Goal: Task Accomplishment & Management: Use online tool/utility

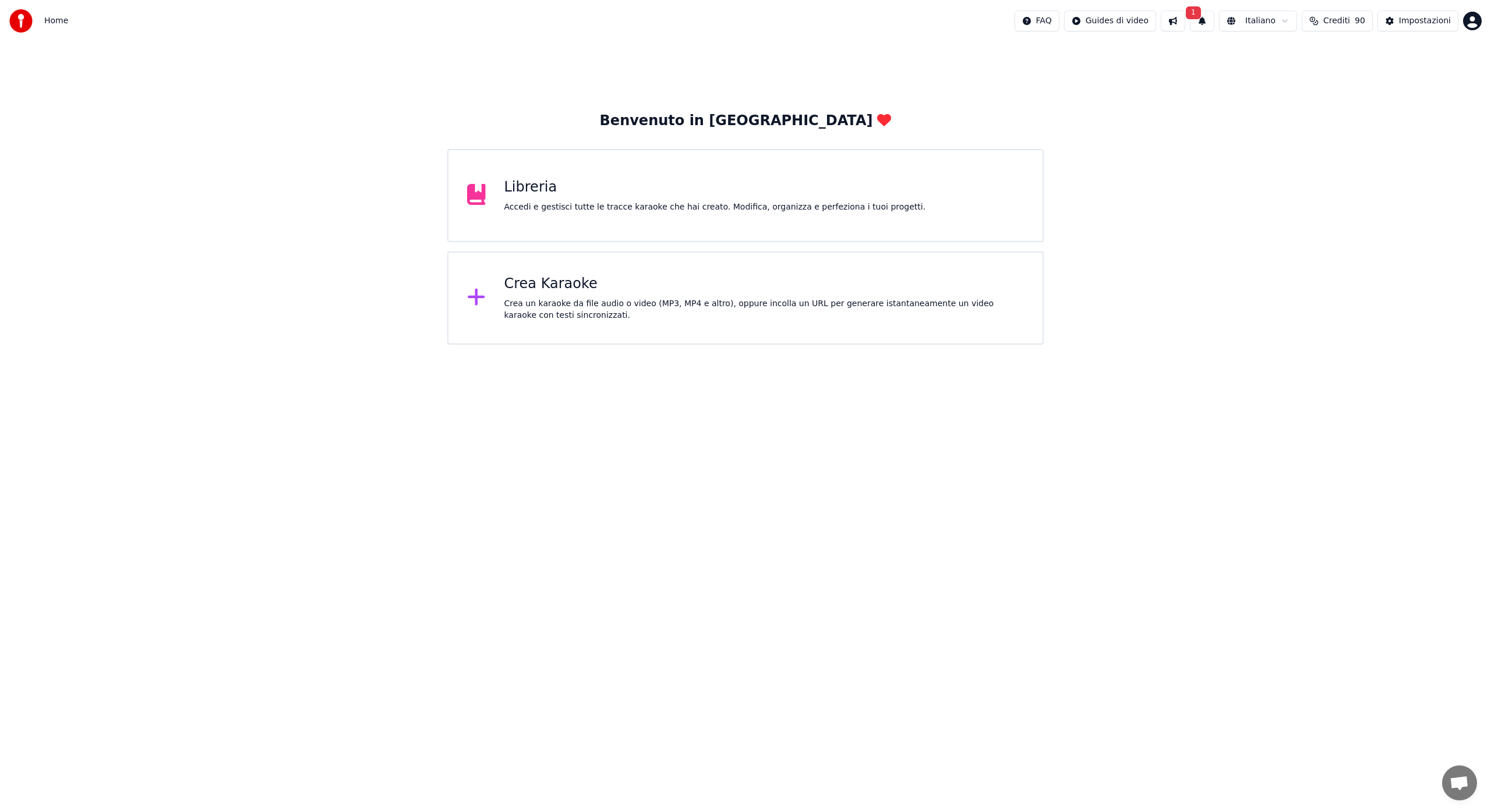
click at [529, 200] on div "Libreria Accedi e gestisci tutte le tracce karaoke che hai creato. Modifica, or…" at bounding box center [715, 195] width 421 height 35
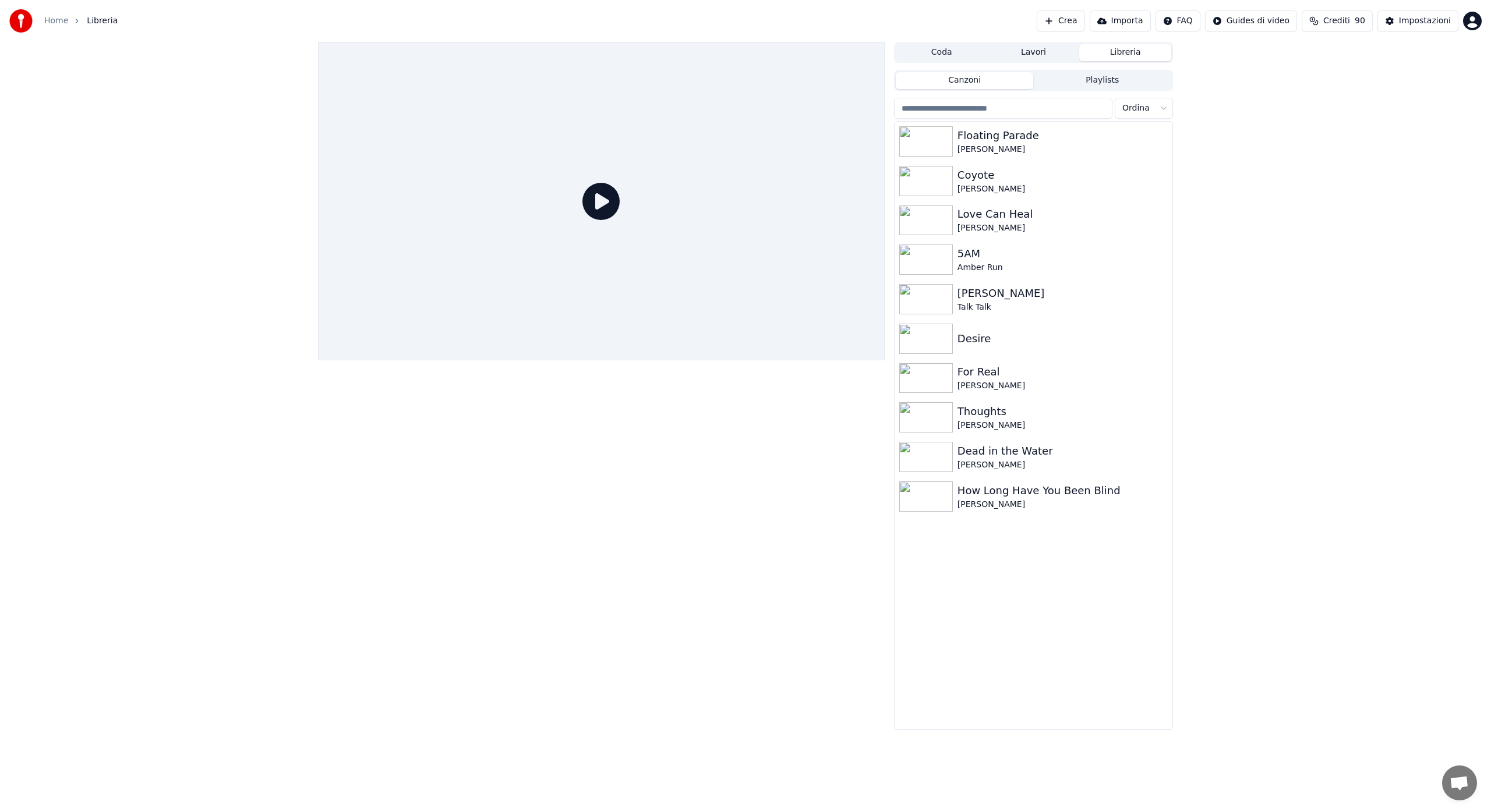
click at [935, 53] on button "Coda" at bounding box center [941, 52] width 92 height 17
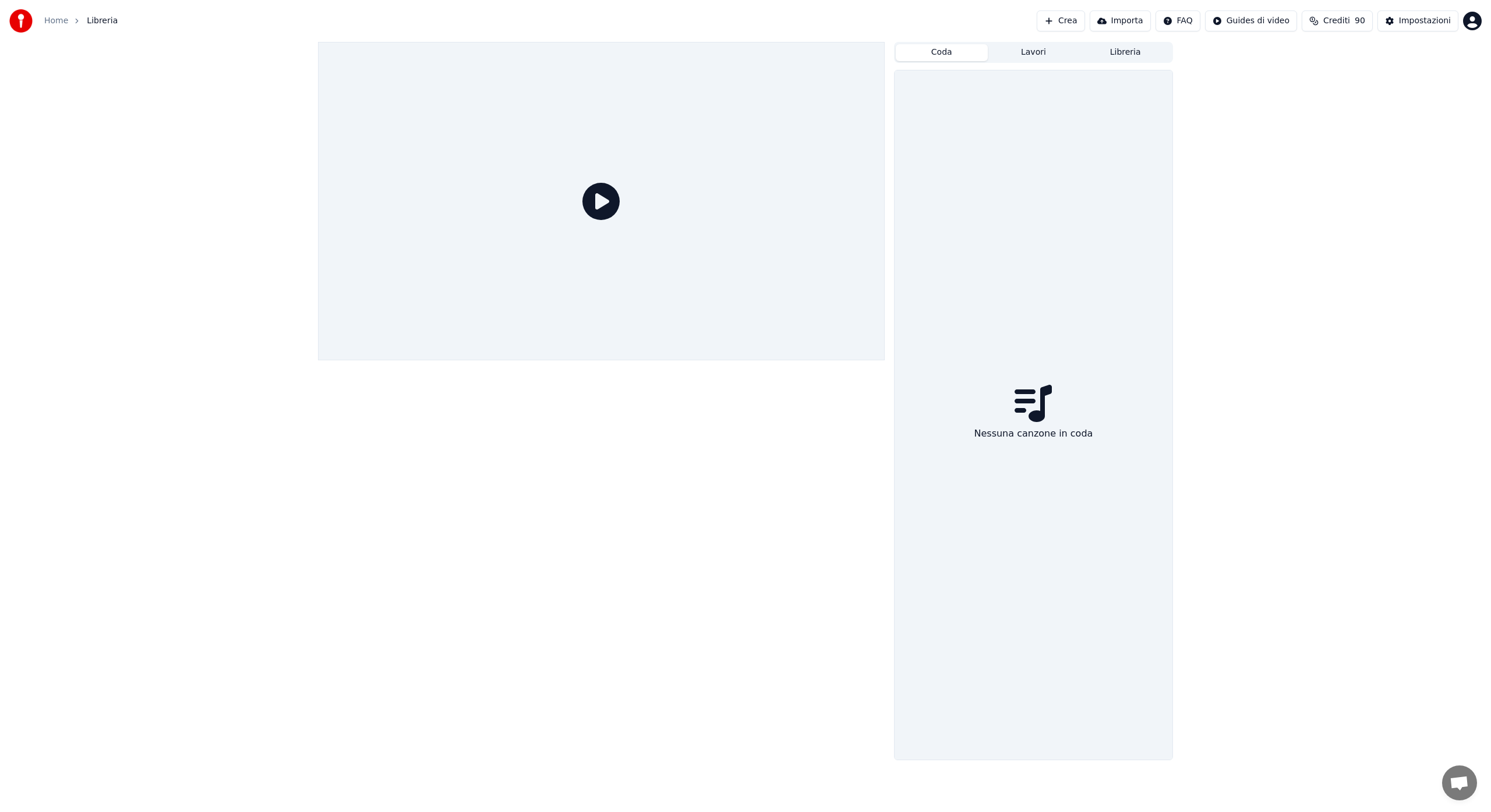
click at [1015, 48] on button "Lavori" at bounding box center [1033, 52] width 92 height 17
click at [1108, 50] on button "Libreria" at bounding box center [1124, 52] width 92 height 17
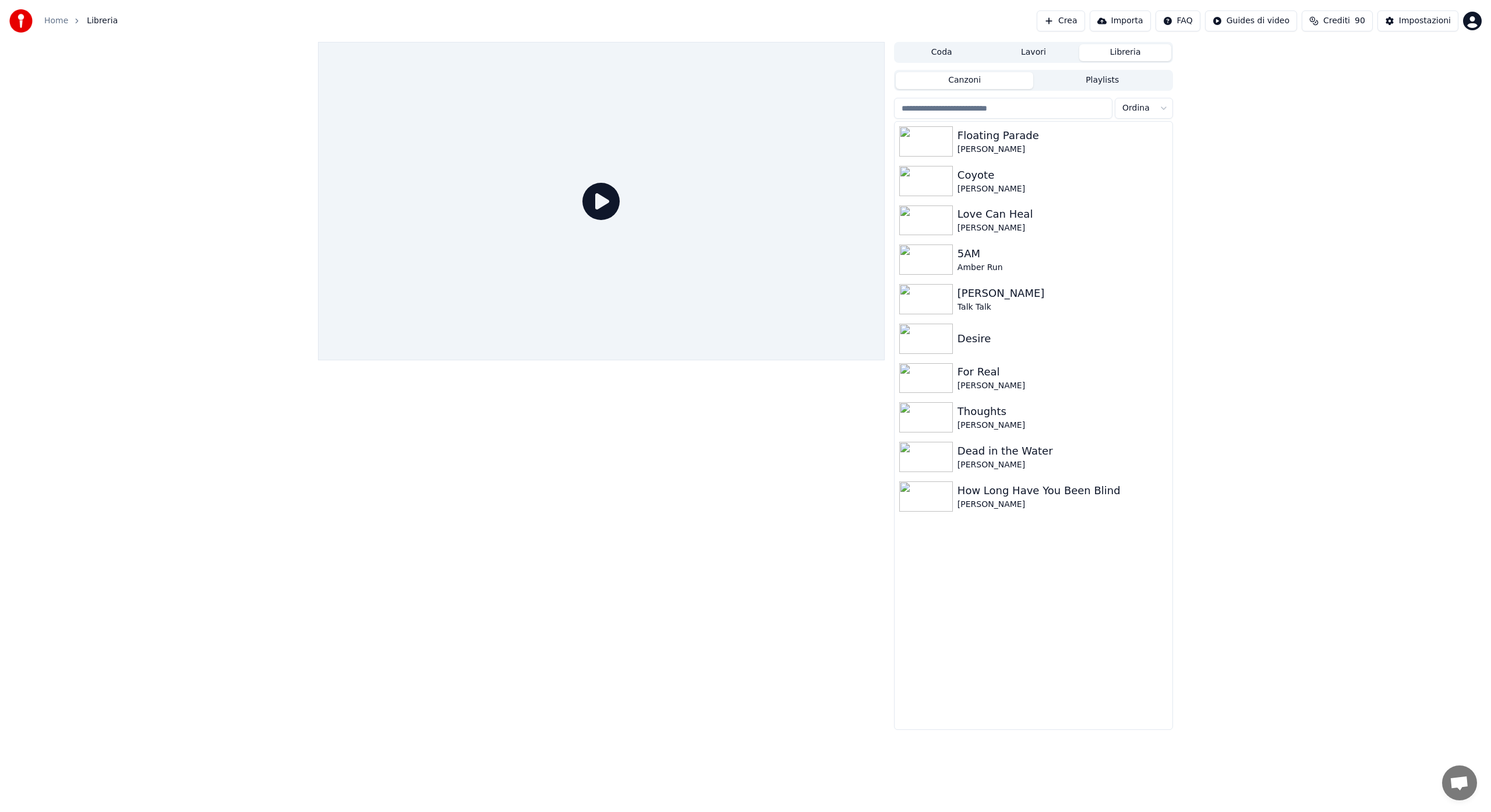
click at [1069, 16] on button "Crea" at bounding box center [1060, 21] width 47 height 21
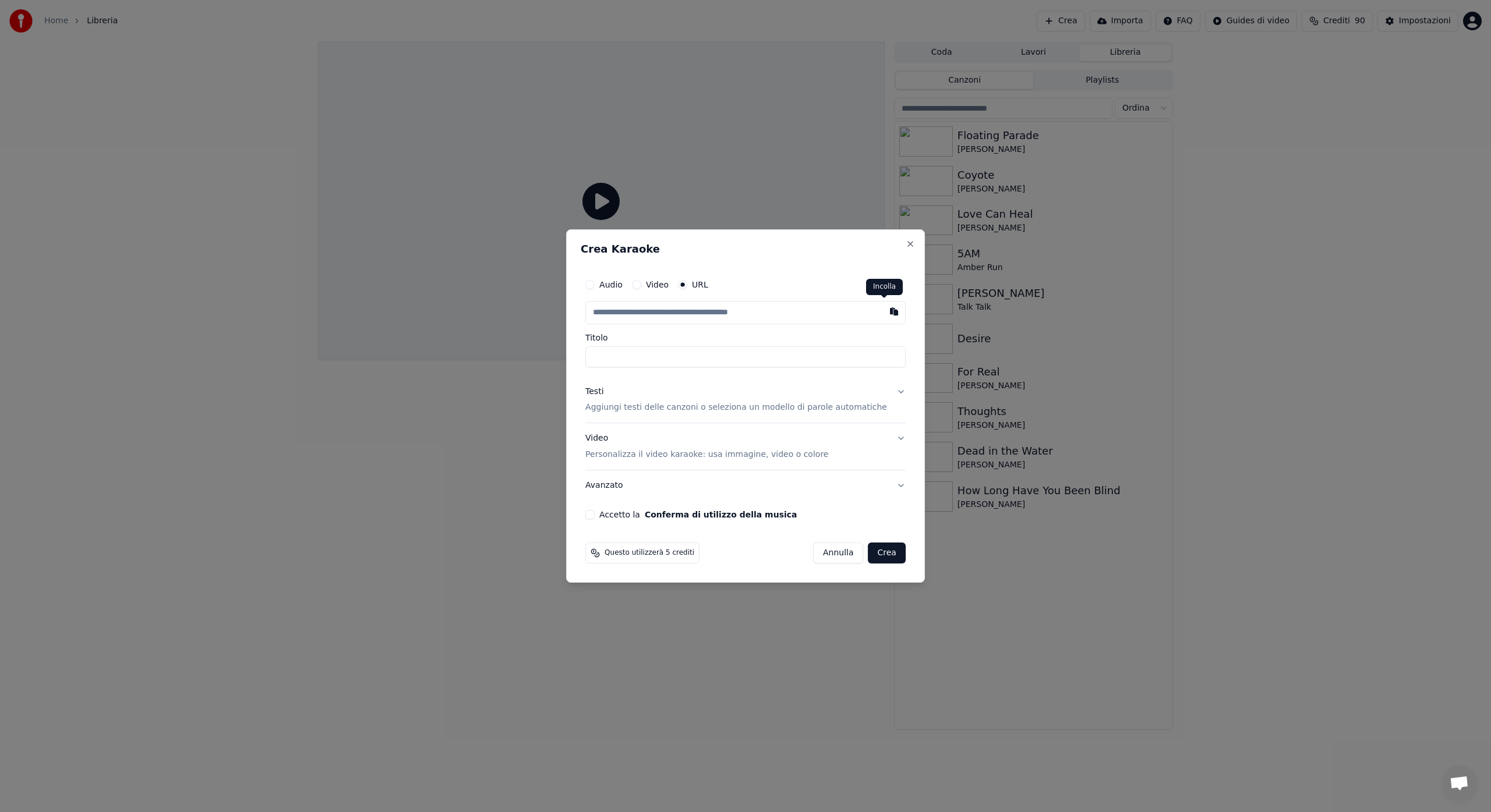
click at [882, 309] on button "button" at bounding box center [894, 311] width 23 height 21
type input "**********"
click at [891, 390] on button "Testi Aggiungi testi delle canzoni o seleziona un modello di parole automatiche" at bounding box center [745, 400] width 320 height 47
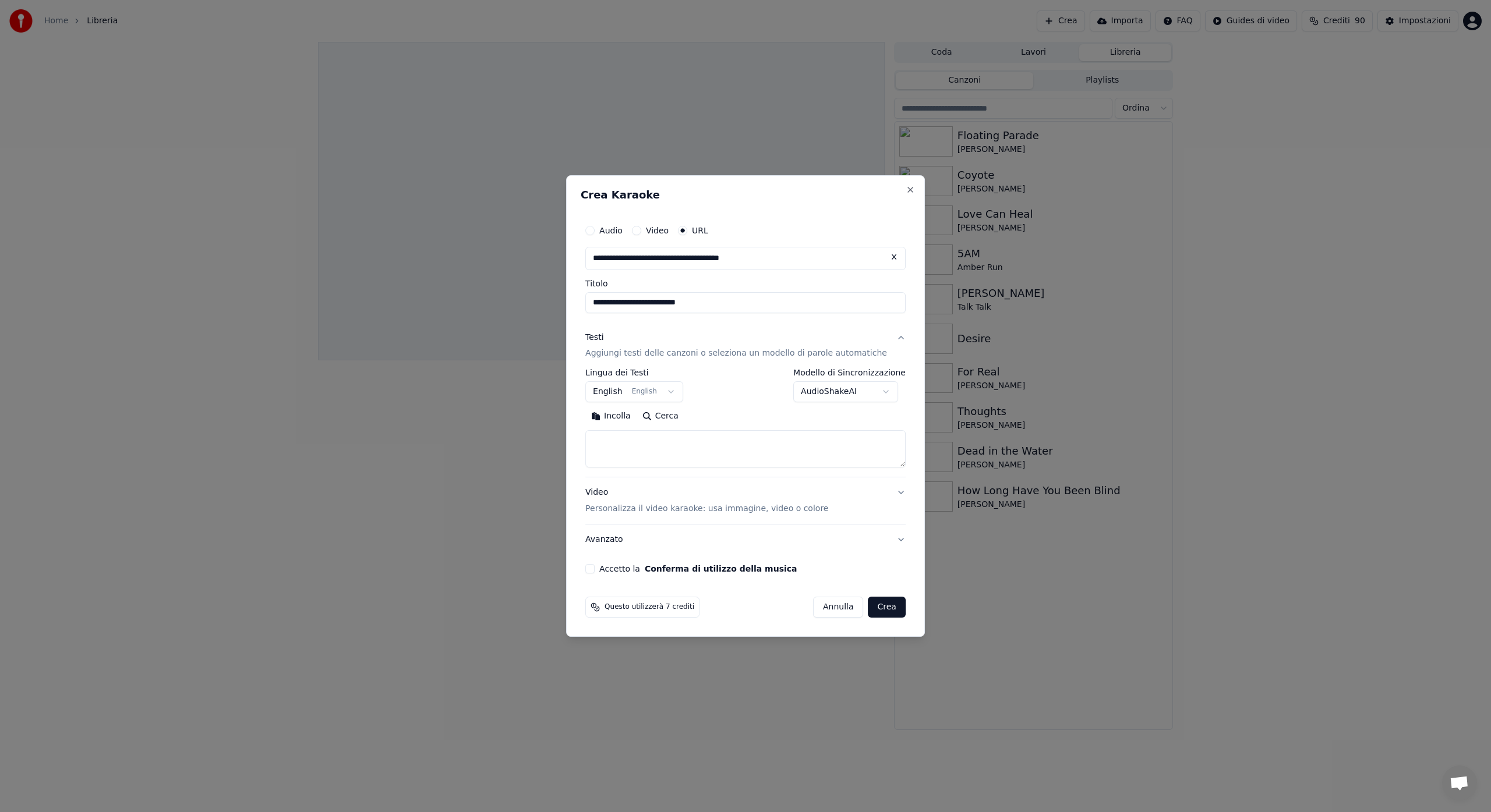
click at [880, 388] on button "AudioShakeAI" at bounding box center [845, 392] width 105 height 21
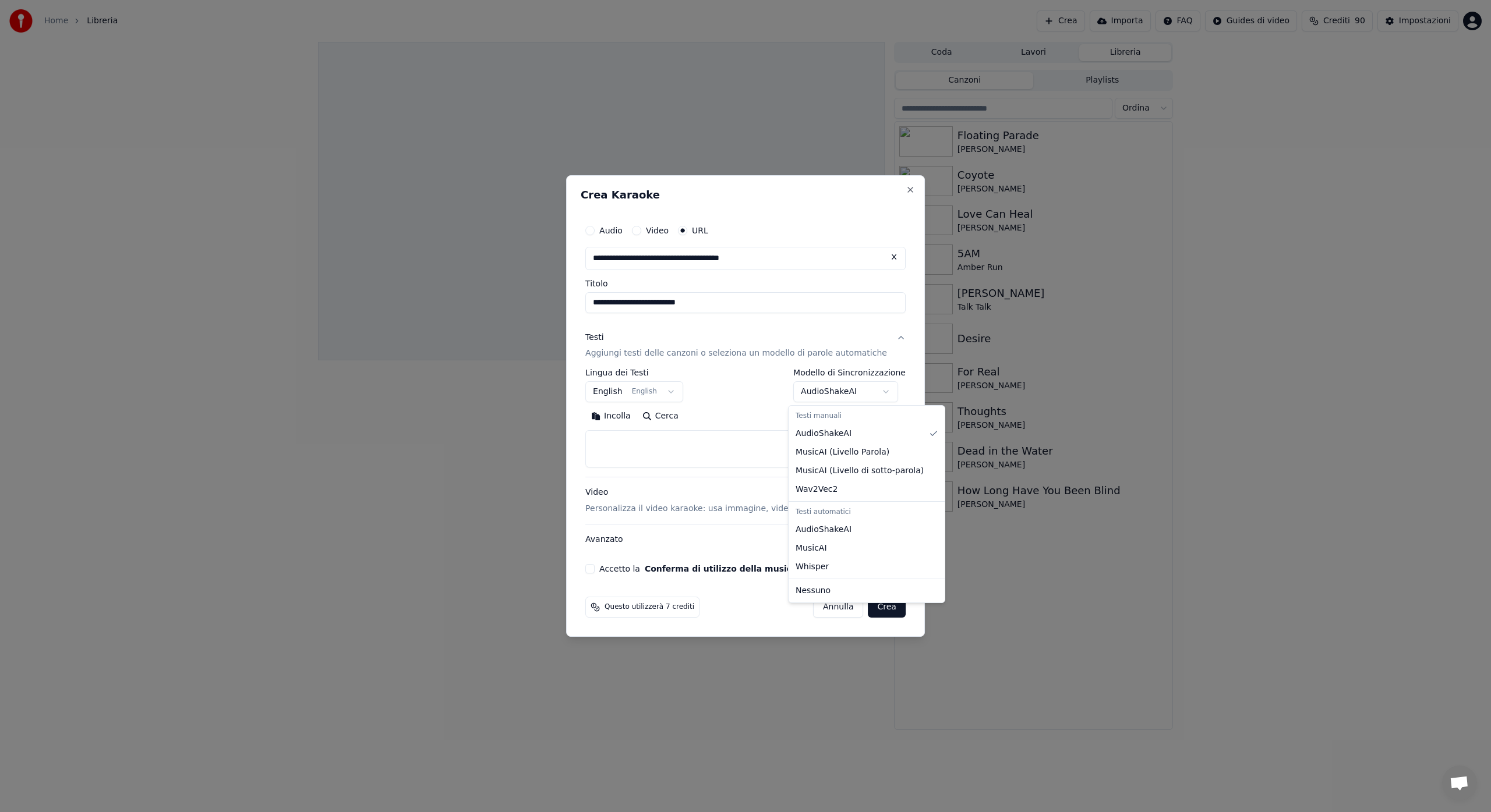
select select "**********"
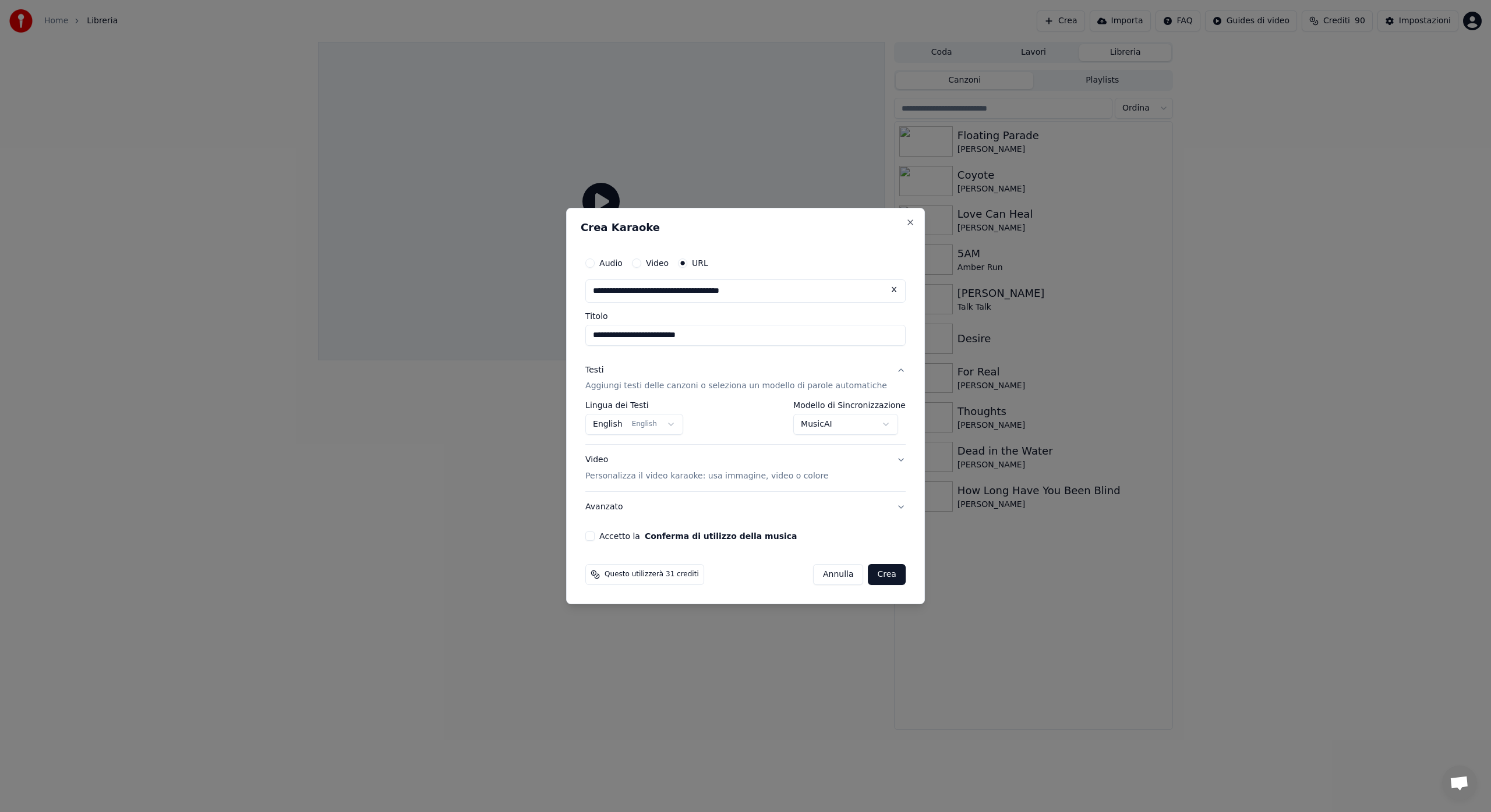
click at [888, 460] on button "Video Personalizza il video karaoke: usa immagine, video o colore" at bounding box center [745, 469] width 320 height 47
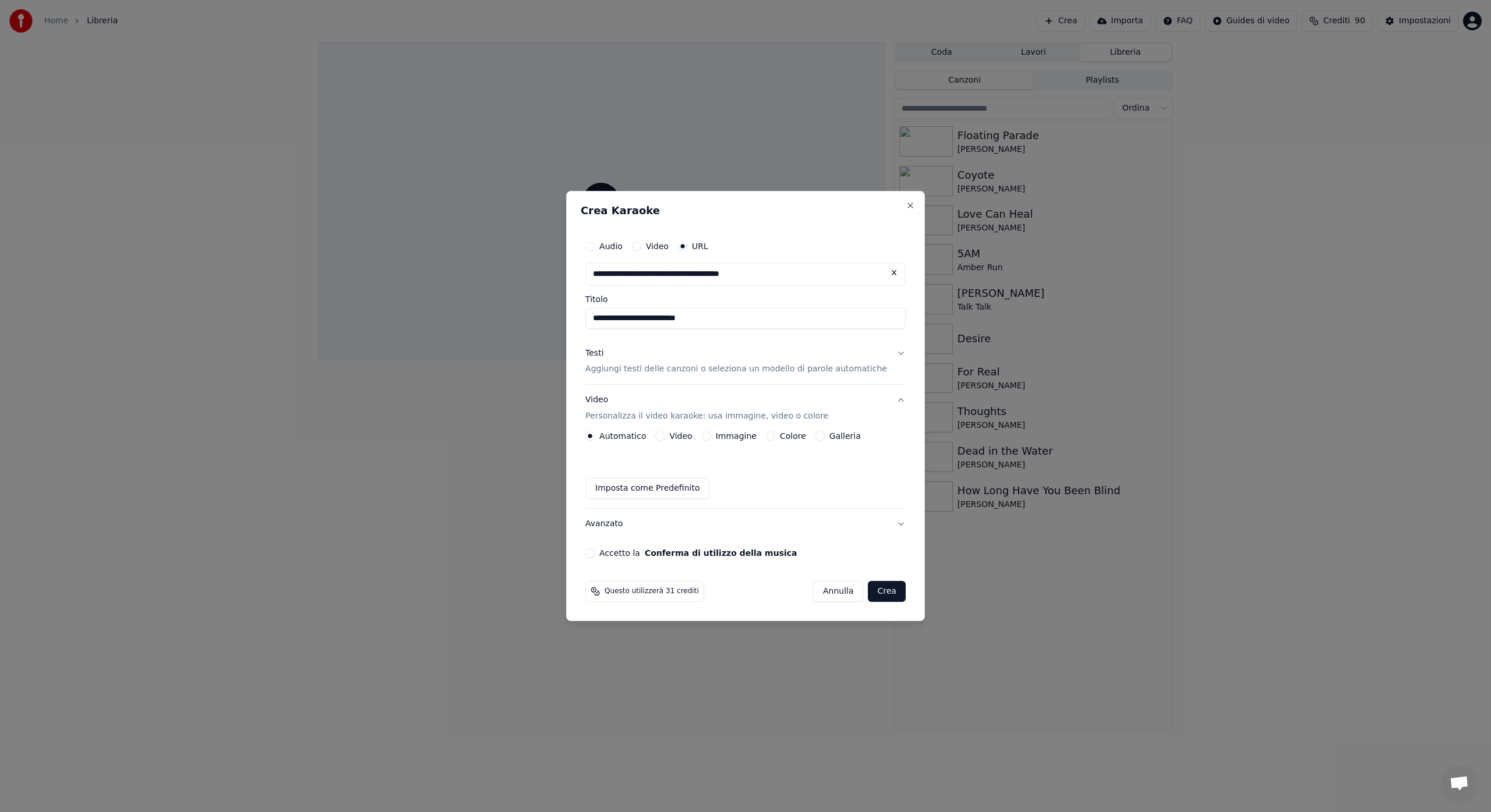
click at [595, 553] on button "Accetto la Conferma di utilizzo della musica" at bounding box center [589, 553] width 9 height 9
click at [876, 593] on button "Crea" at bounding box center [887, 591] width 38 height 21
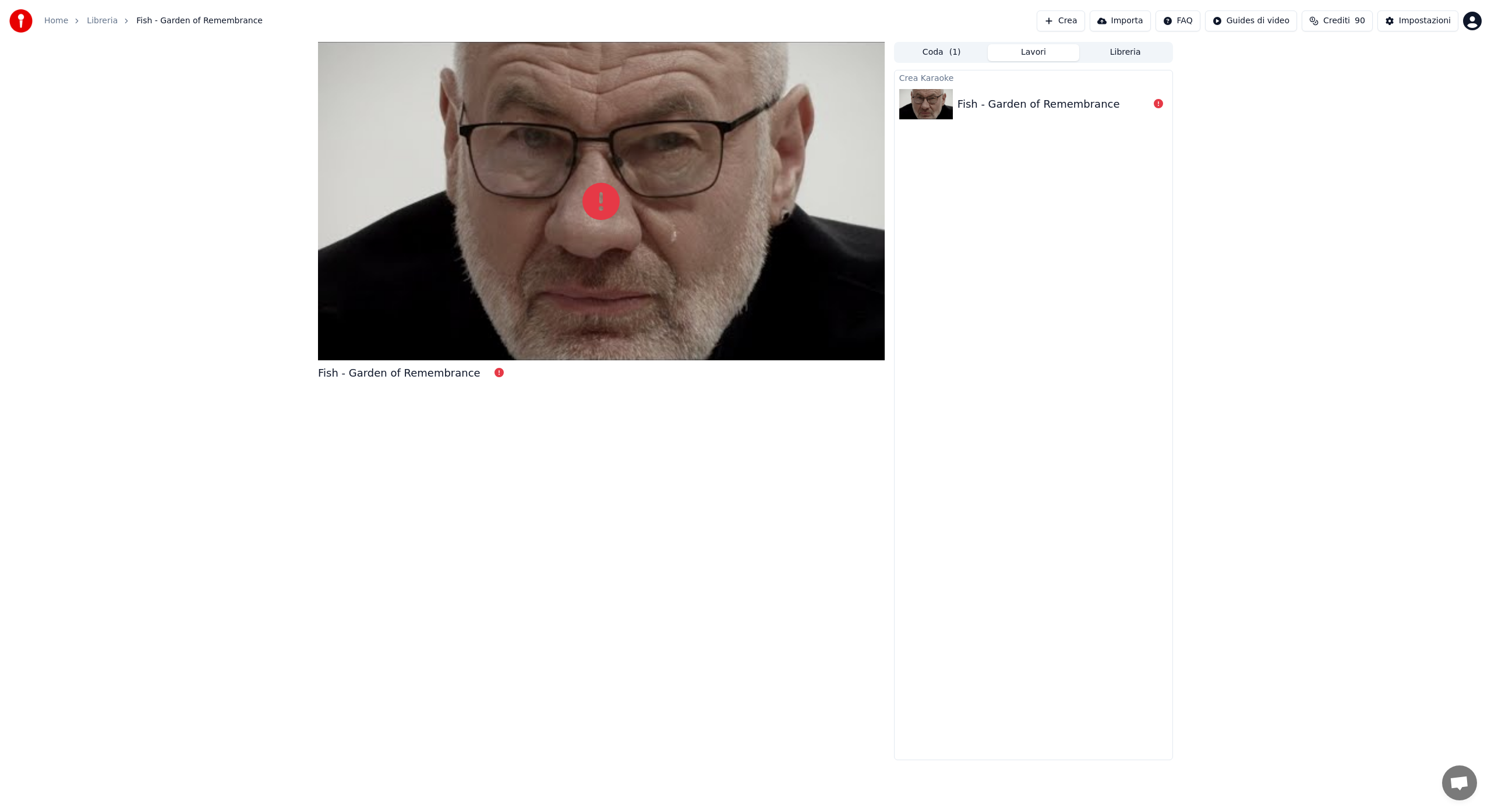
click at [928, 107] on img at bounding box center [926, 105] width 54 height 30
click at [939, 50] on button "Coda ( 1 )" at bounding box center [941, 52] width 92 height 17
click at [902, 92] on icon at bounding box center [902, 89] width 7 height 8
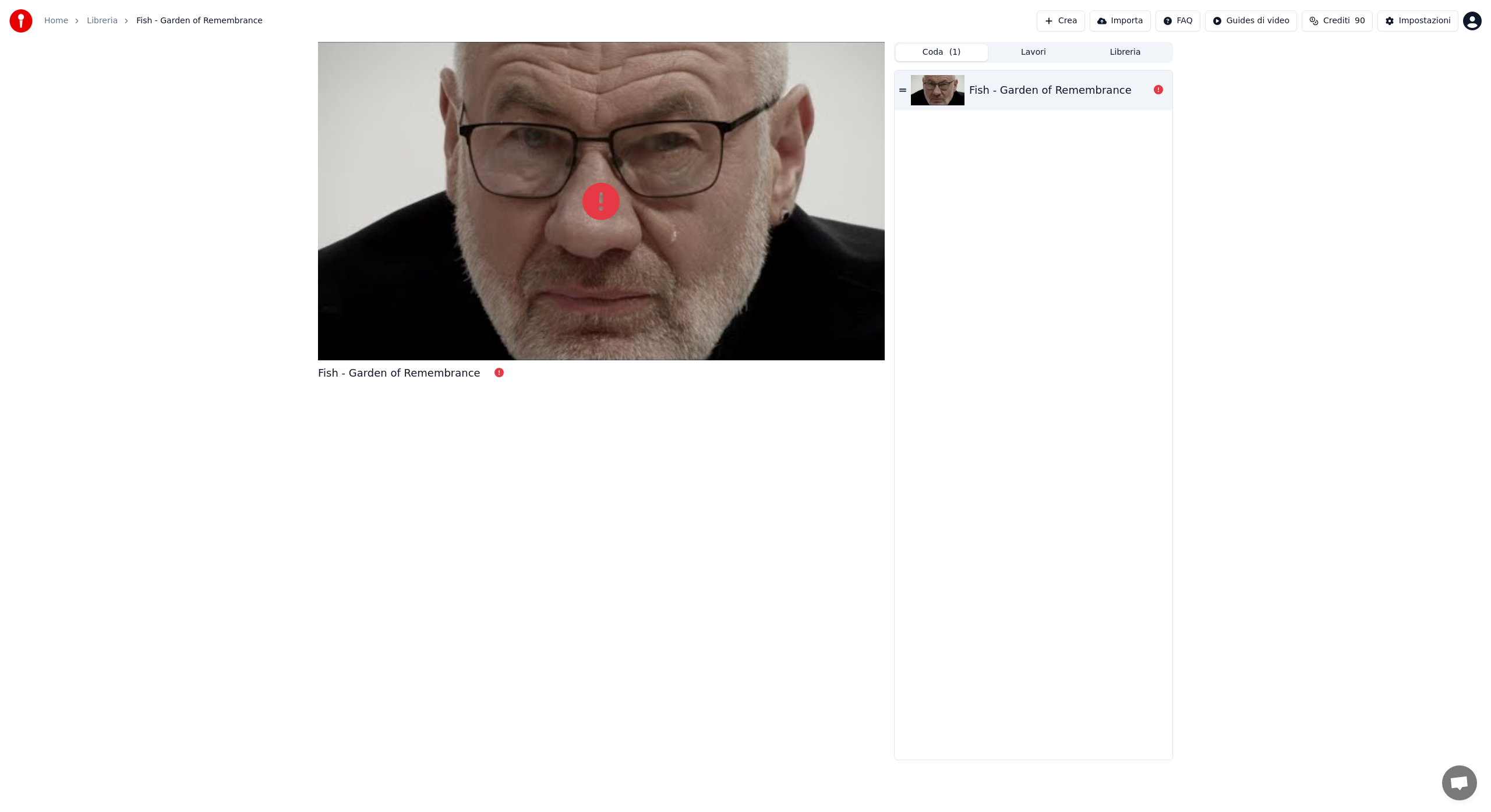
click at [902, 90] on icon at bounding box center [902, 89] width 7 height 3
click at [1156, 86] on icon at bounding box center [1158, 89] width 9 height 9
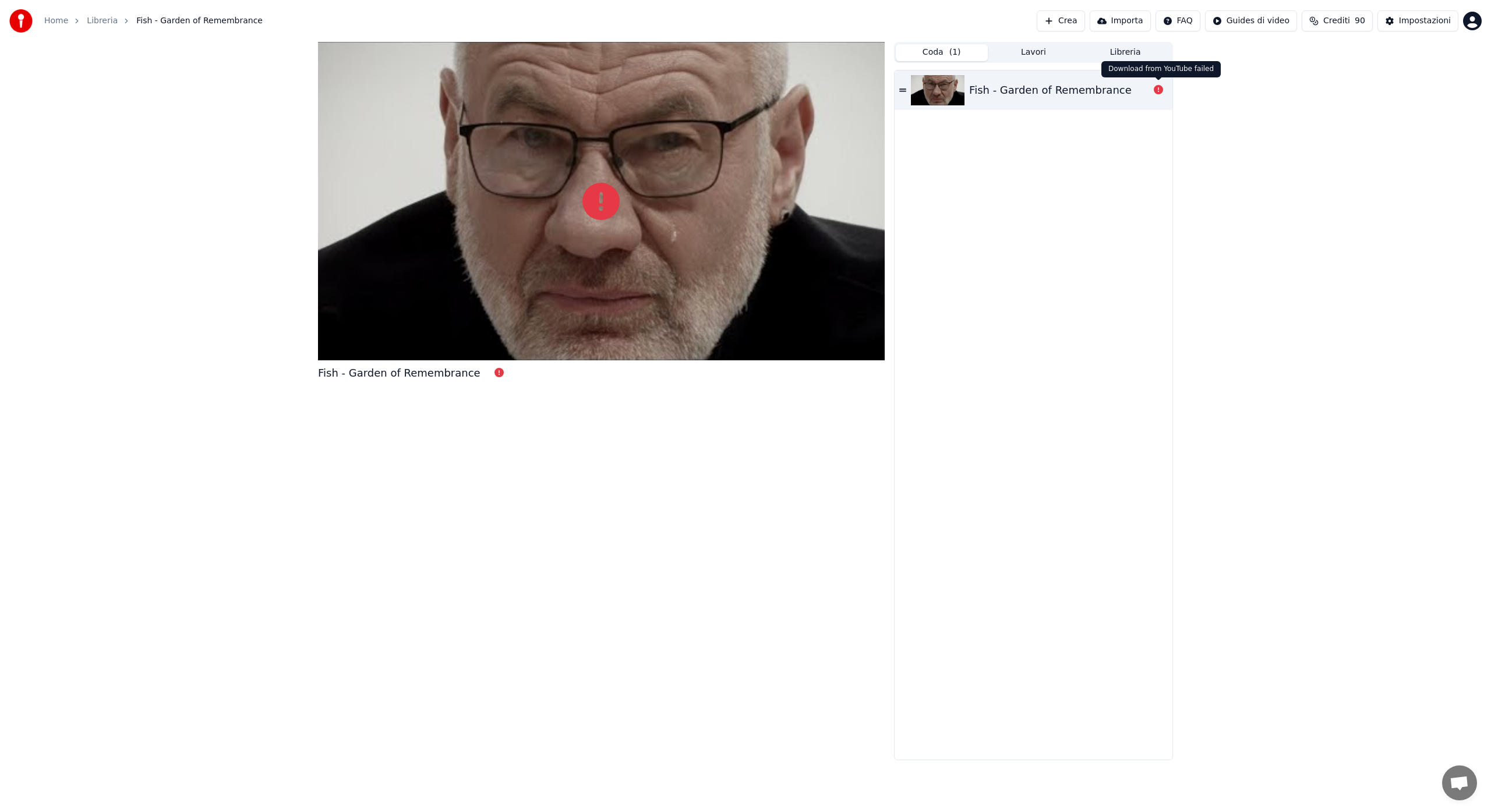
click at [1156, 91] on icon at bounding box center [1158, 89] width 9 height 9
click at [595, 206] on icon at bounding box center [601, 201] width 38 height 38
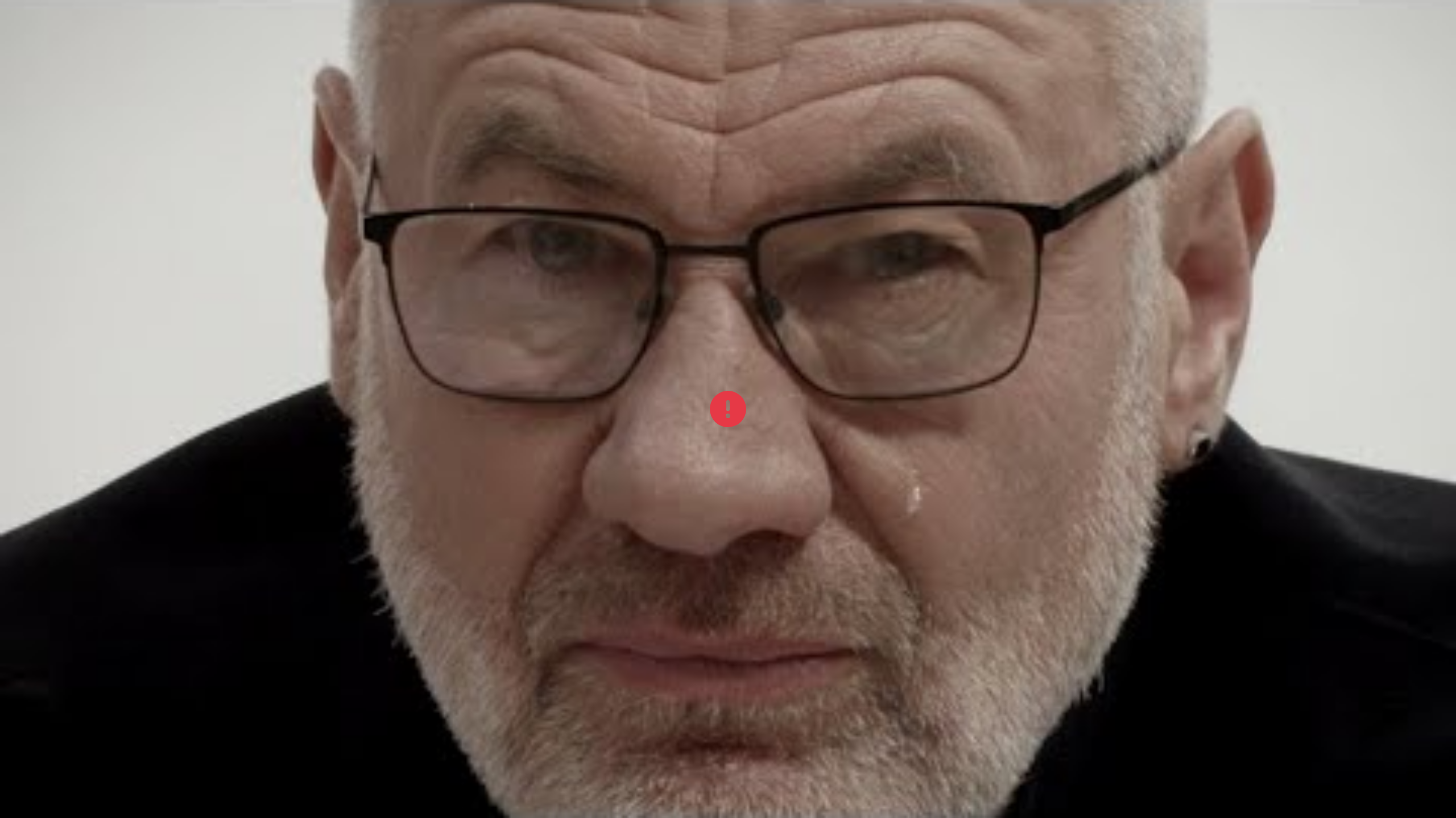
click at [581, 227] on div at bounding box center [728, 409] width 1456 height 818
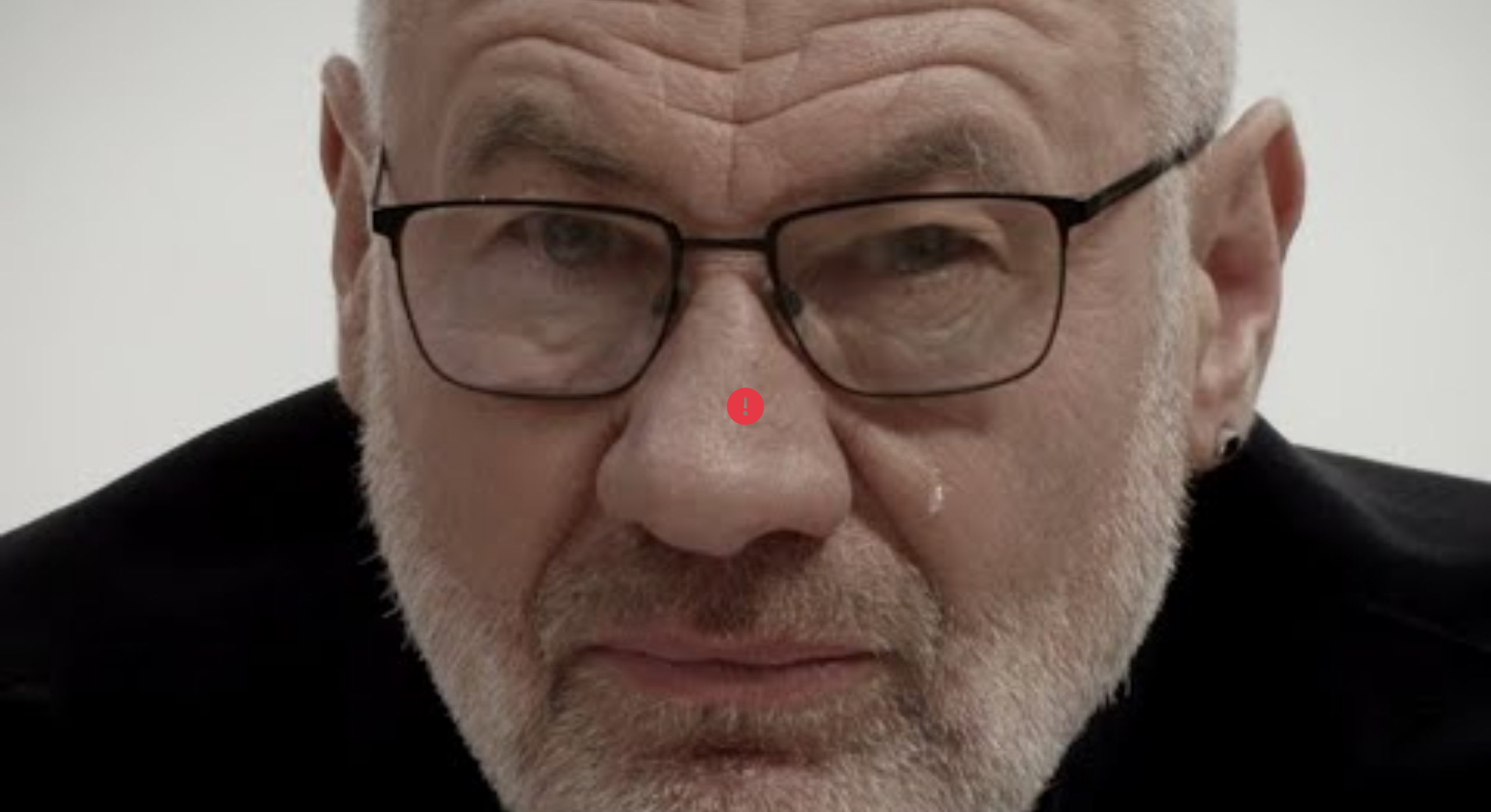
click at [180, 20] on span "Fish - Garden of Remembrance" at bounding box center [199, 21] width 126 height 12
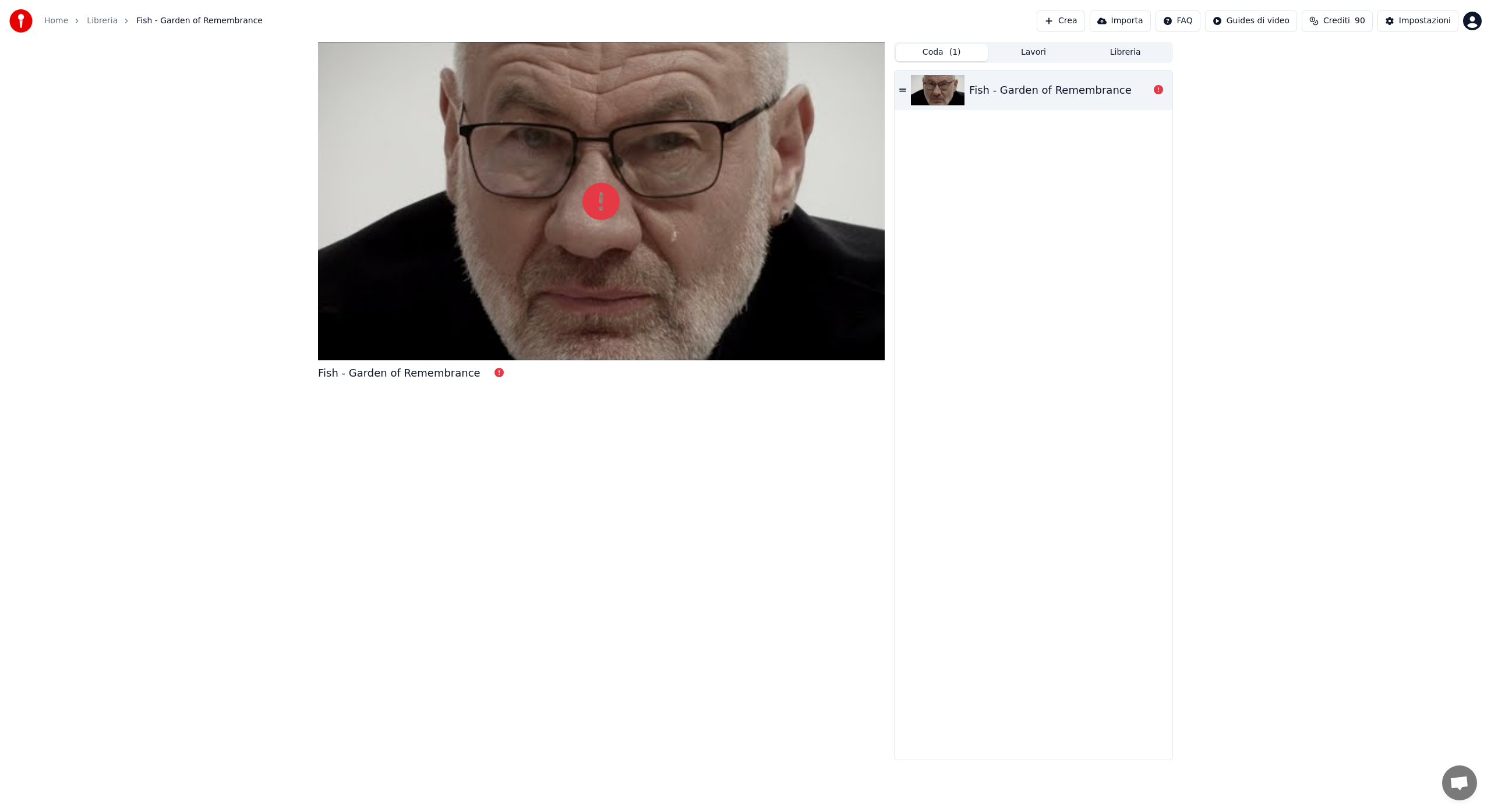
click at [1123, 53] on button "Libreria" at bounding box center [1124, 52] width 92 height 17
